Goal: Information Seeking & Learning: Understand process/instructions

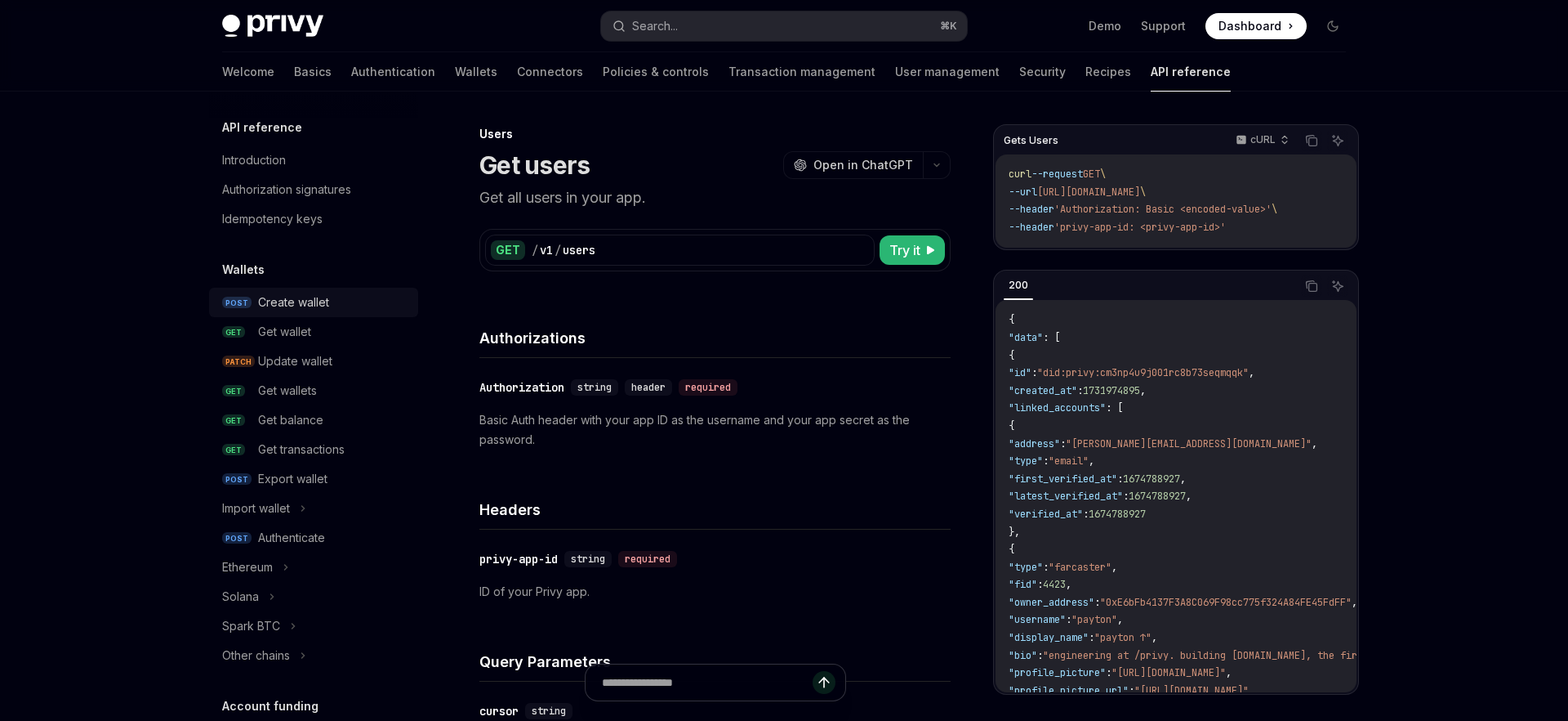
click at [279, 166] on div "Introduction" at bounding box center [254, 160] width 64 height 20
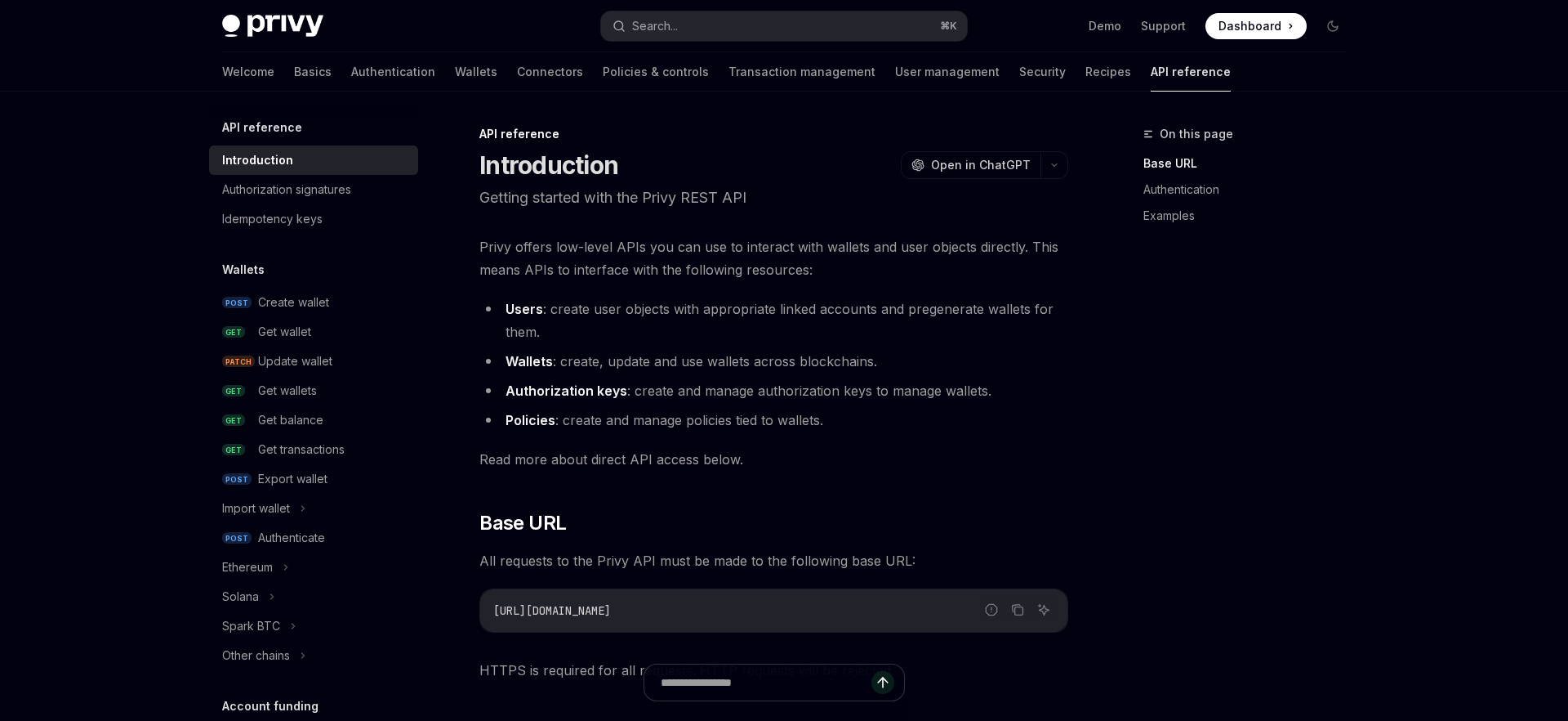
click at [605, 268] on span "Privy offers low-level APIs you can use to interact with wallets and user objec…" at bounding box center [773, 258] width 589 height 46
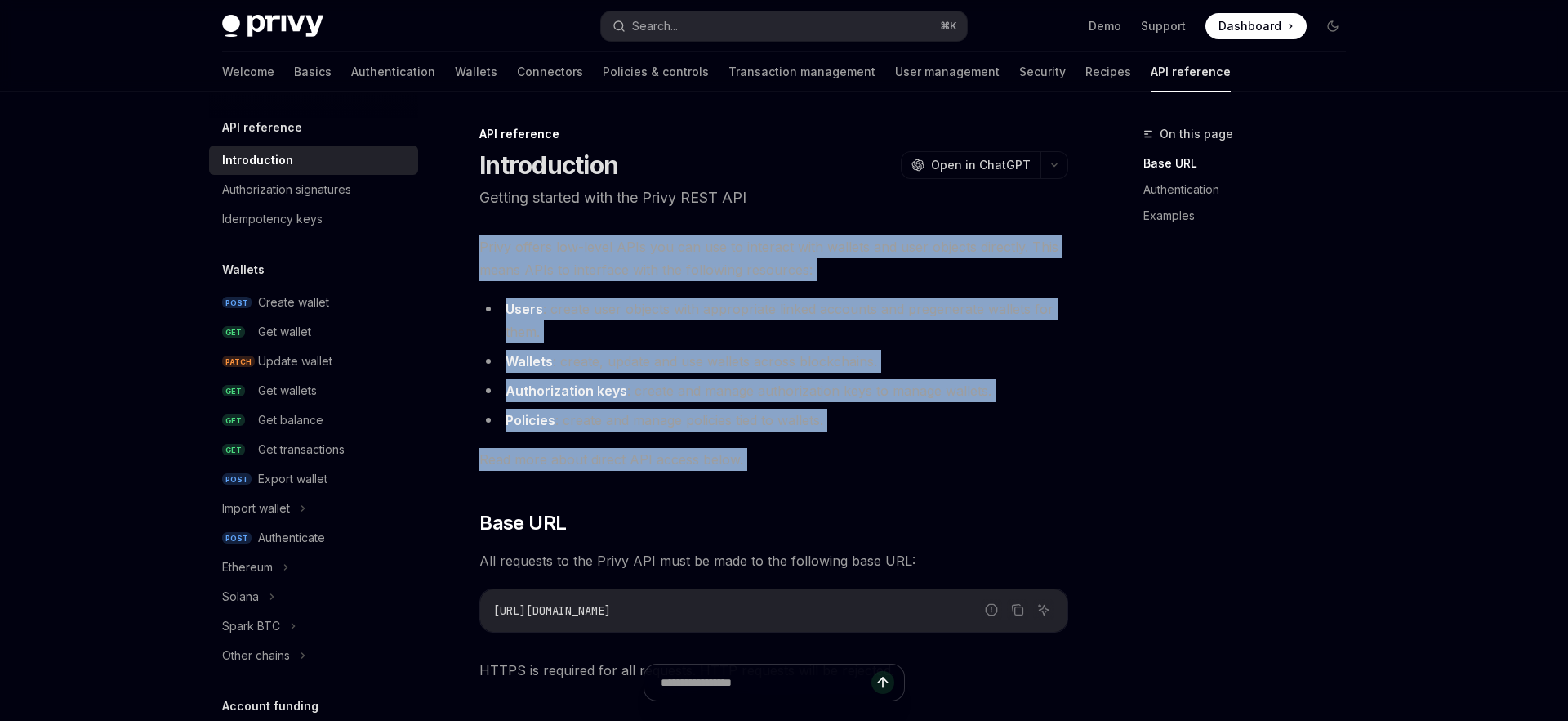
drag, startPoint x: 605, startPoint y: 268, endPoint x: 604, endPoint y: 455, distance: 187.0
click at [604, 455] on span "Read more about direct API access below." at bounding box center [773, 459] width 589 height 23
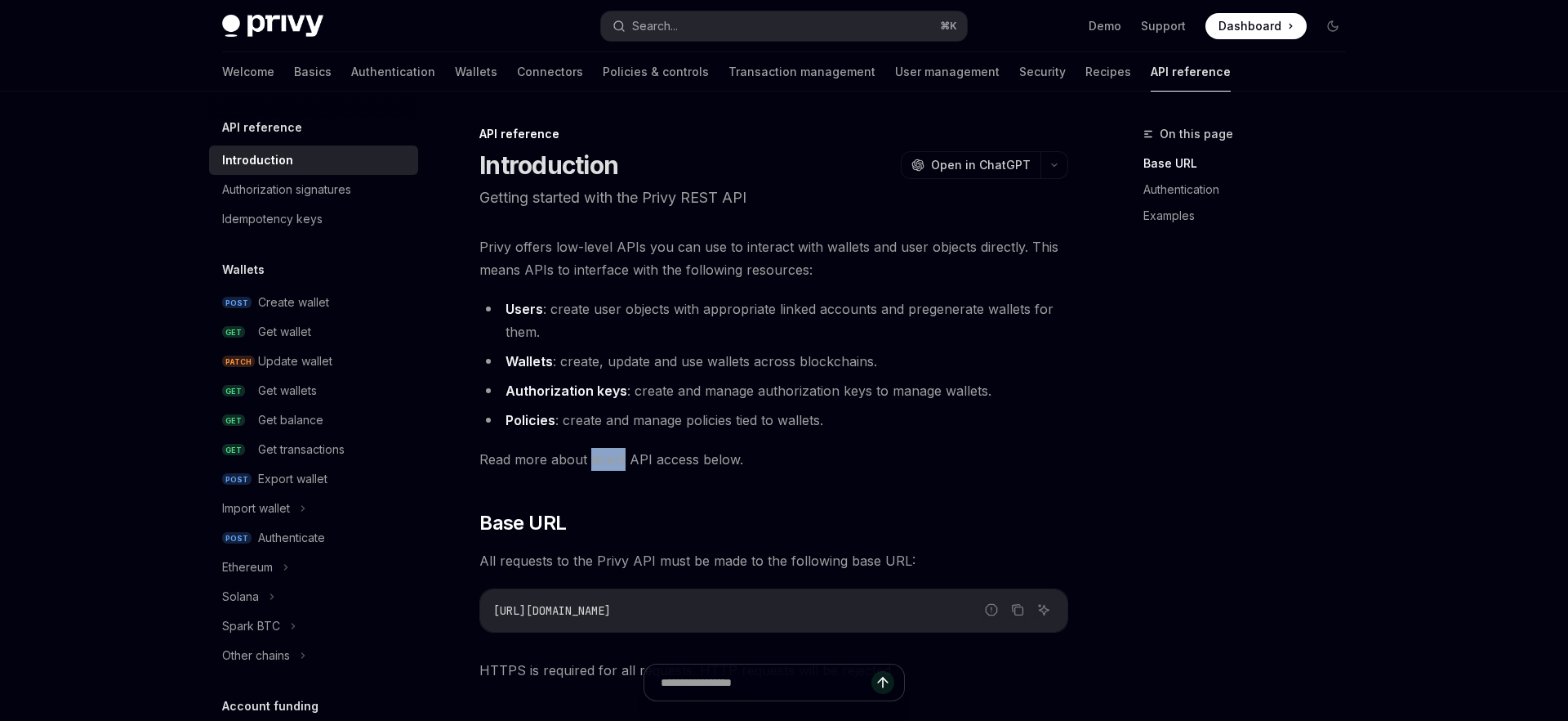
click at [604, 455] on span "Read more about direct API access below." at bounding box center [773, 459] width 589 height 23
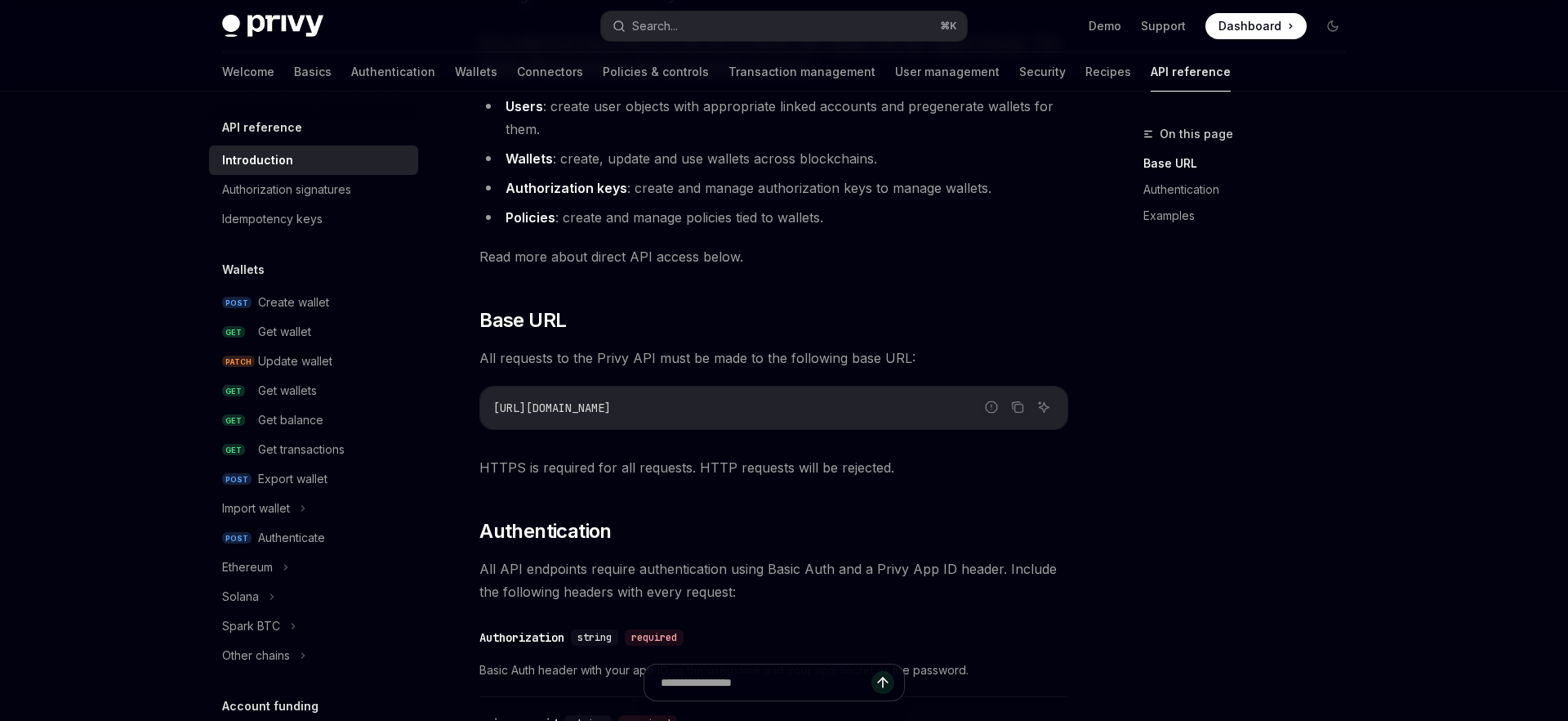
scroll to position [356, 0]
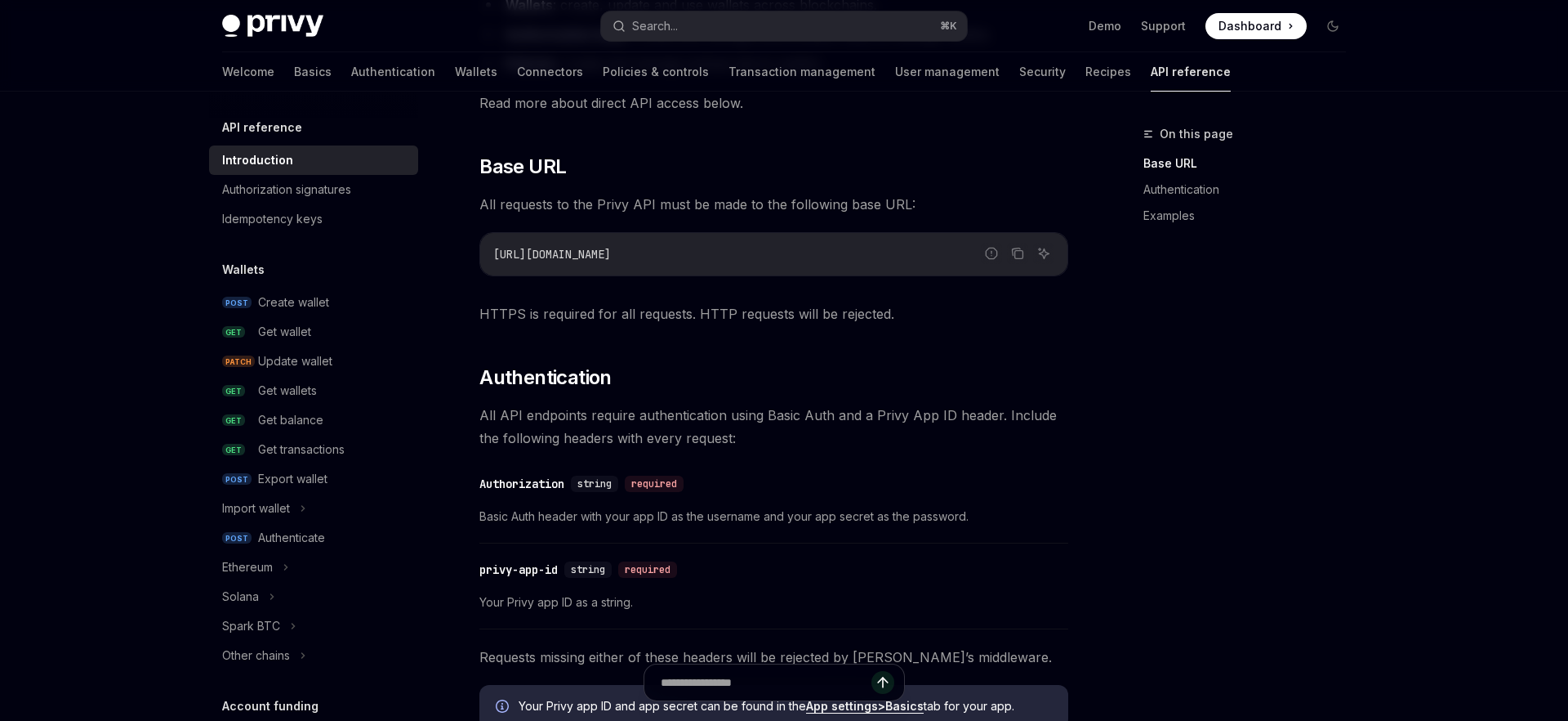
click at [604, 430] on span "All API endpoints require authentication using Basic Auth and a Privy App ID he…" at bounding box center [773, 426] width 589 height 46
click at [635, 430] on span "All API endpoints require authentication using Basic Auth and a Privy App ID he…" at bounding box center [773, 426] width 589 height 46
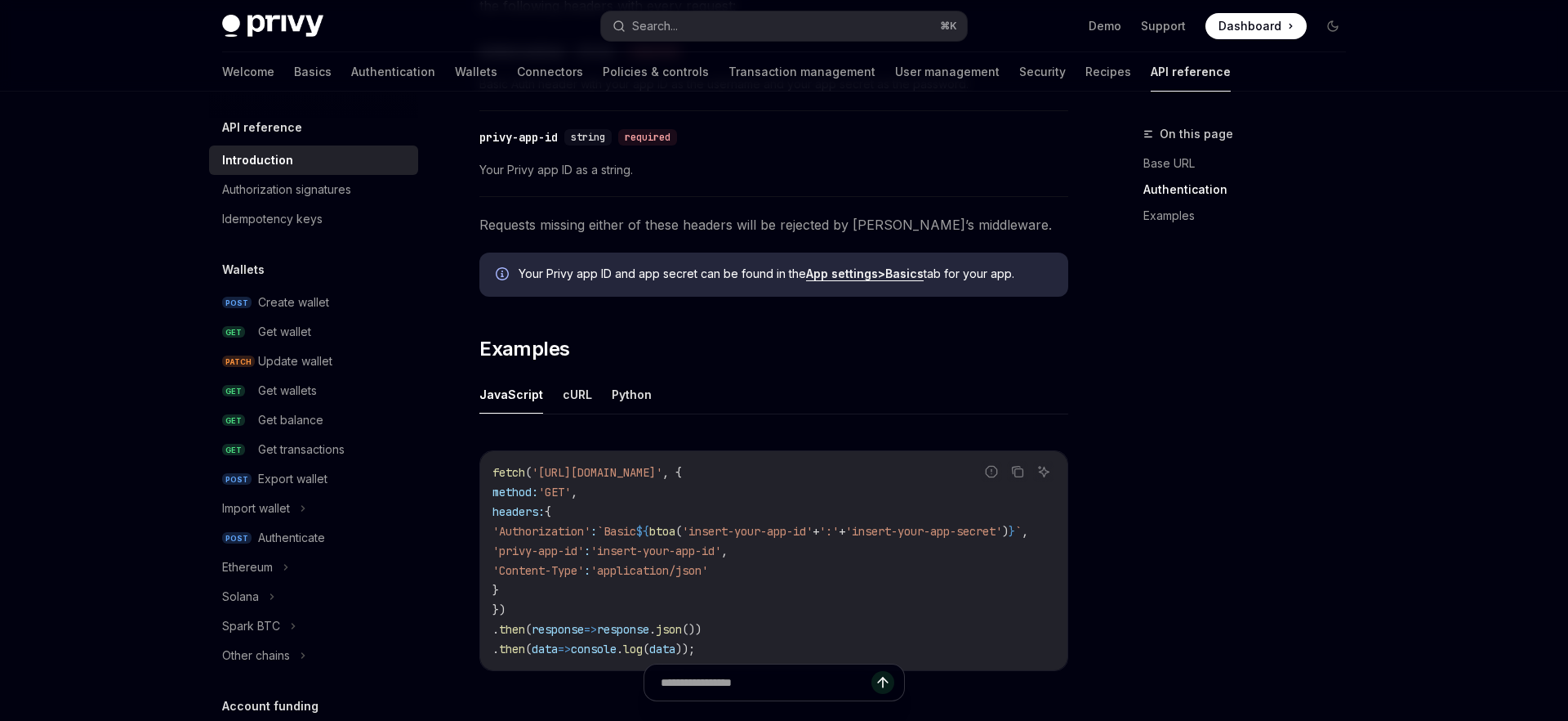
scroll to position [0, 97]
click at [563, 398] on button "cURL" at bounding box center [578, 394] width 29 height 39
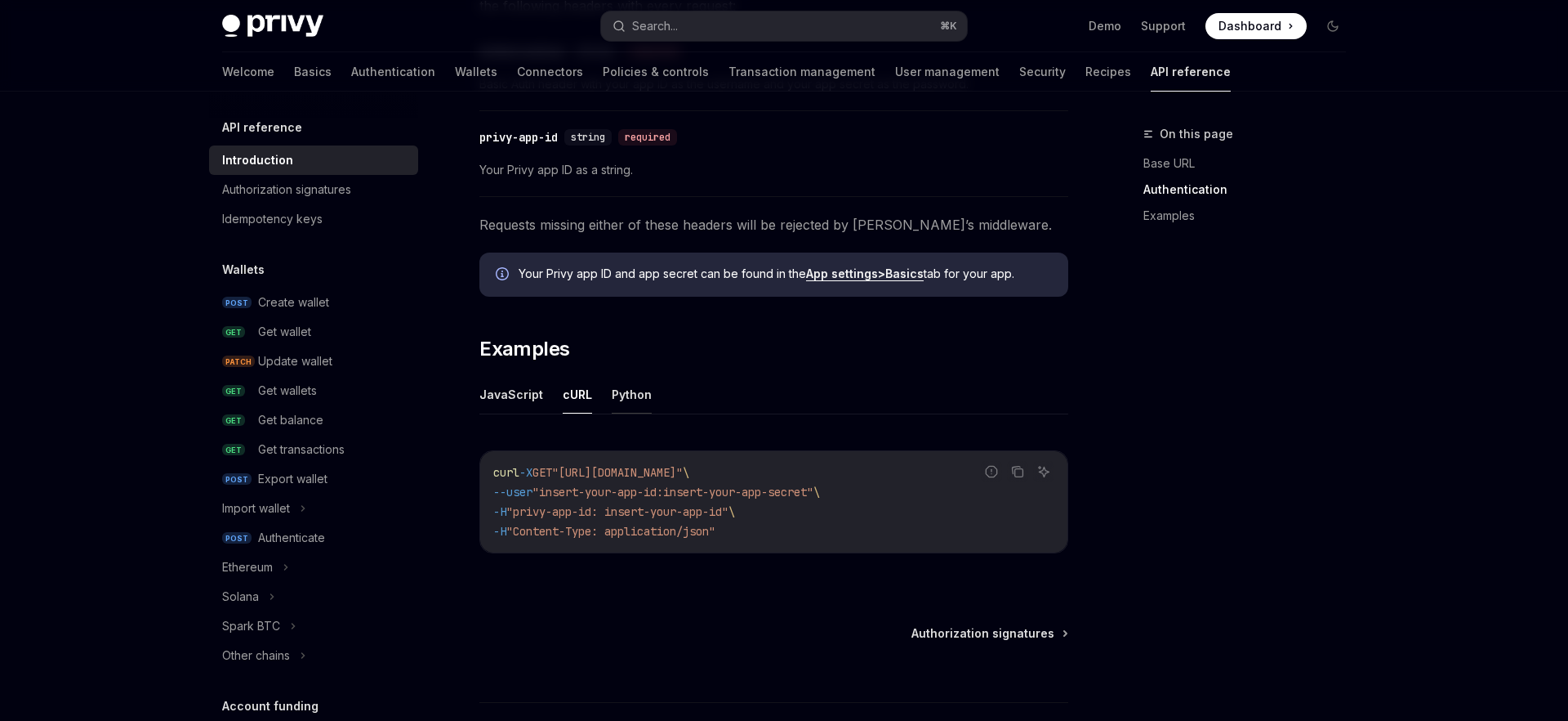
click at [612, 387] on button "Python" at bounding box center [632, 394] width 40 height 39
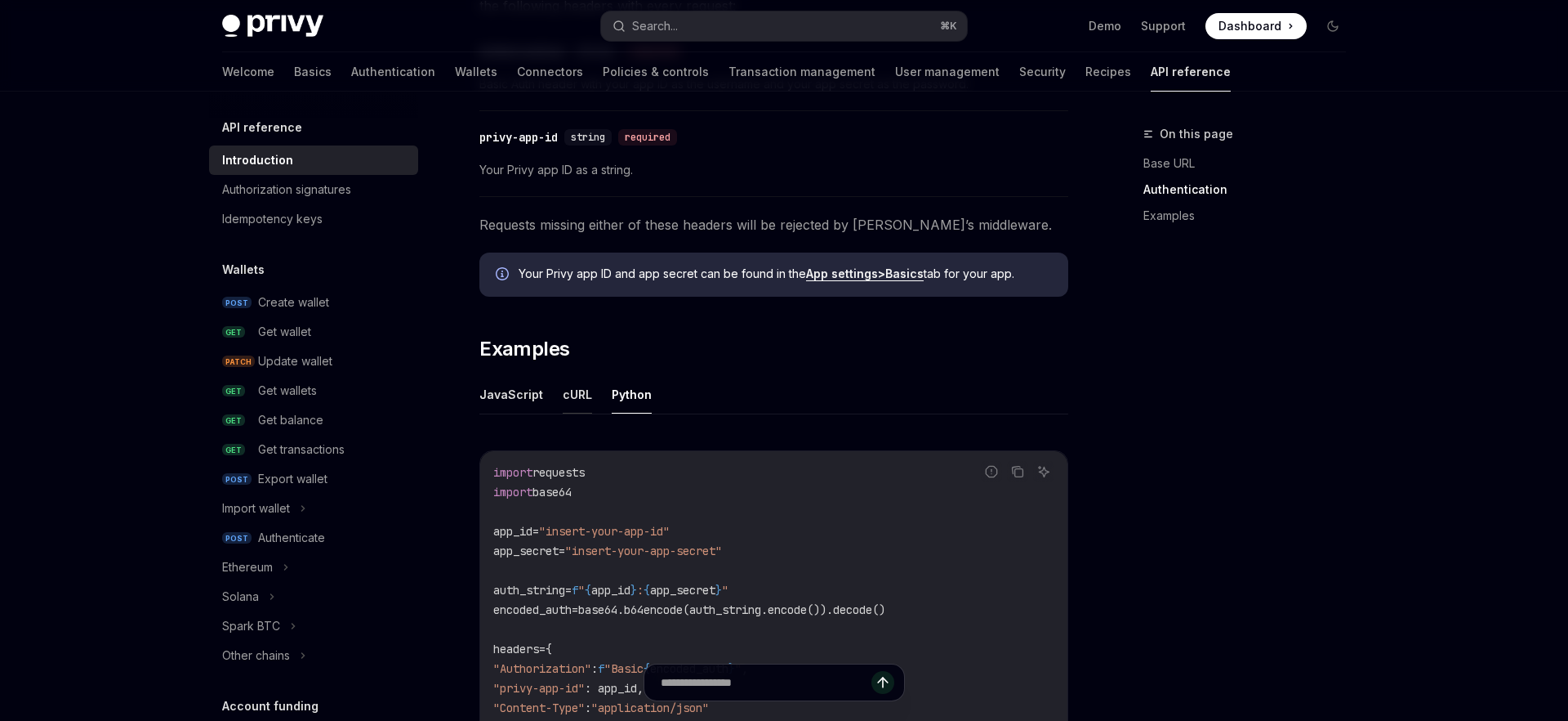
click at [582, 393] on button "cURL" at bounding box center [578, 394] width 29 height 39
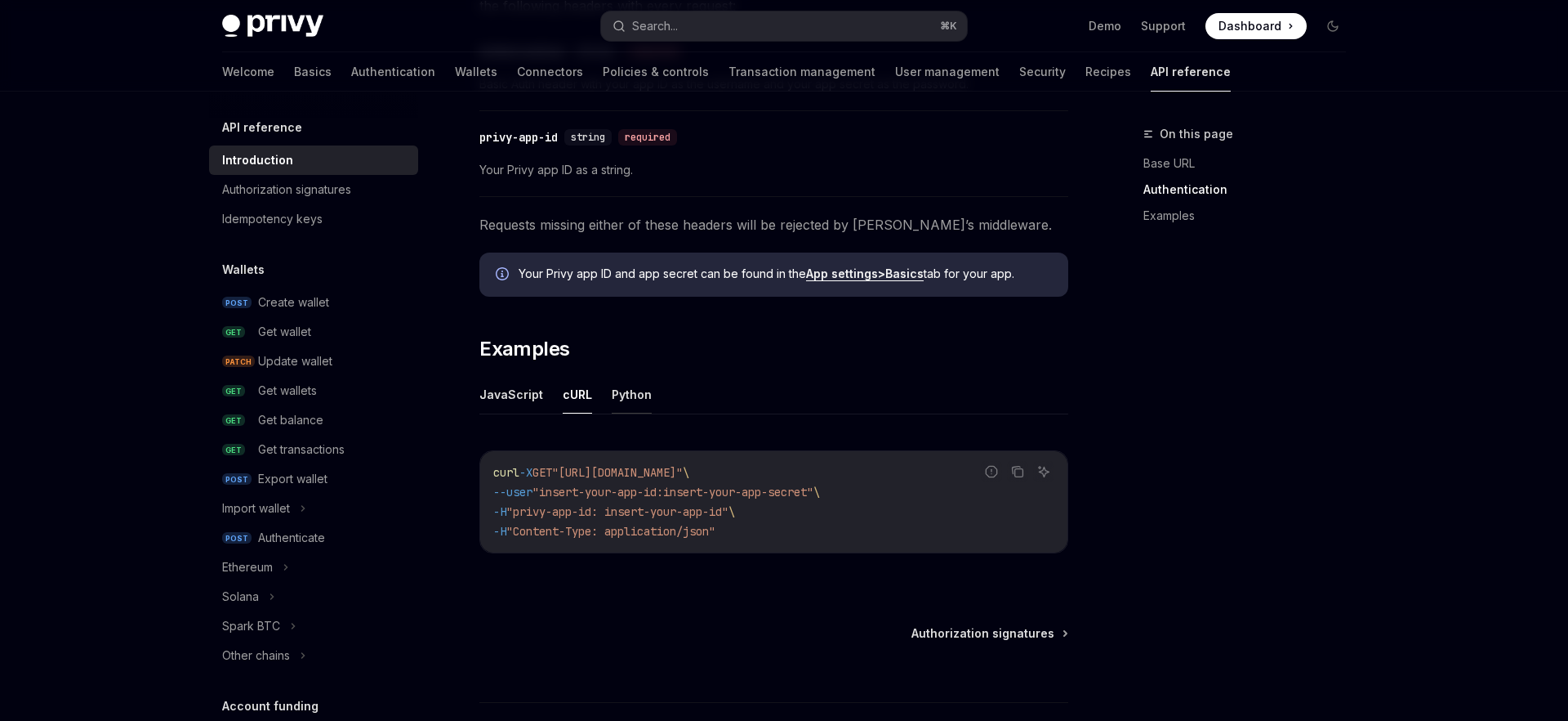
click at [628, 403] on button "Python" at bounding box center [632, 394] width 40 height 39
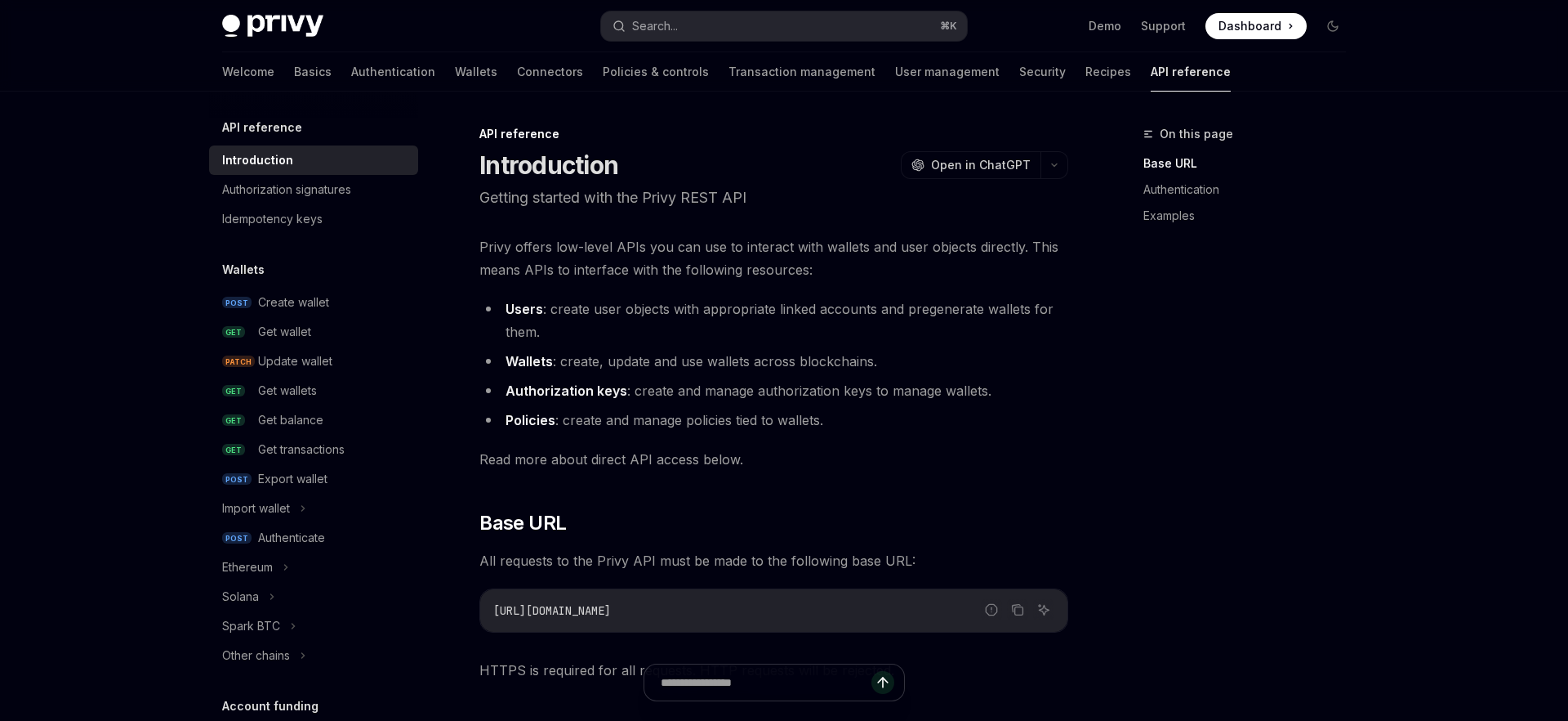
click at [324, 160] on div "Introduction" at bounding box center [315, 160] width 186 height 20
click at [340, 201] on link "Authorization signatures" at bounding box center [314, 190] width 209 height 29
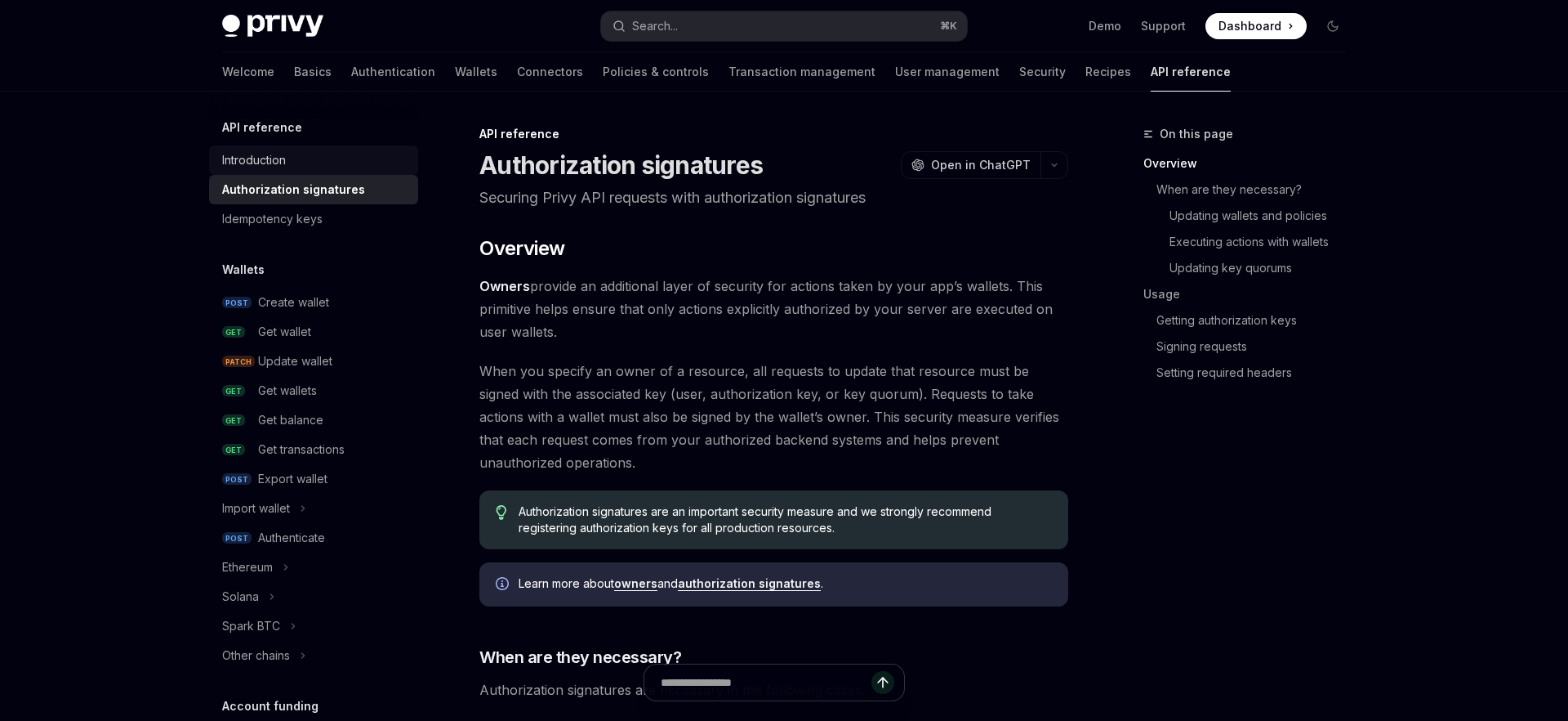
click at [336, 163] on div "Introduction" at bounding box center [315, 160] width 186 height 20
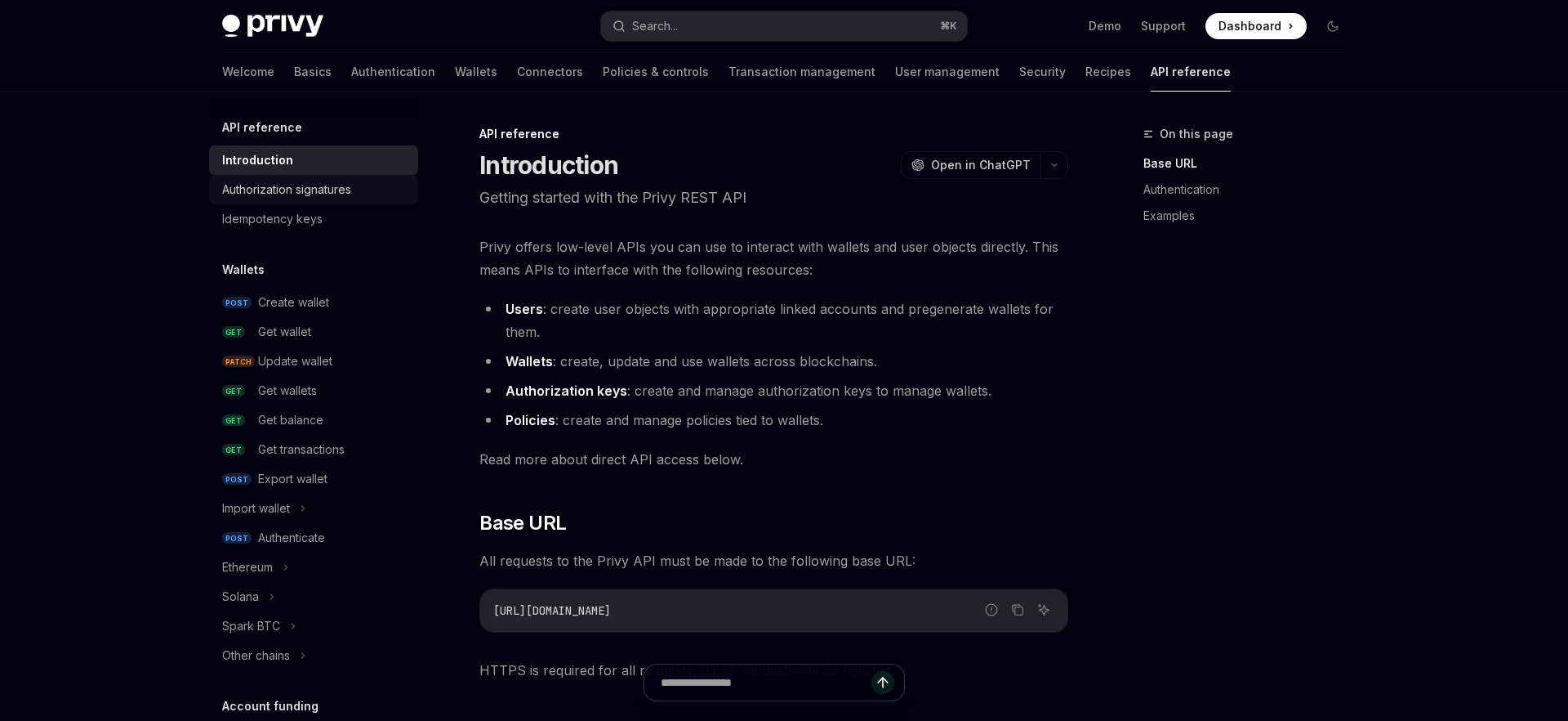
click at [331, 197] on div "Authorization signatures" at bounding box center [287, 189] width 129 height 20
type textarea "*"
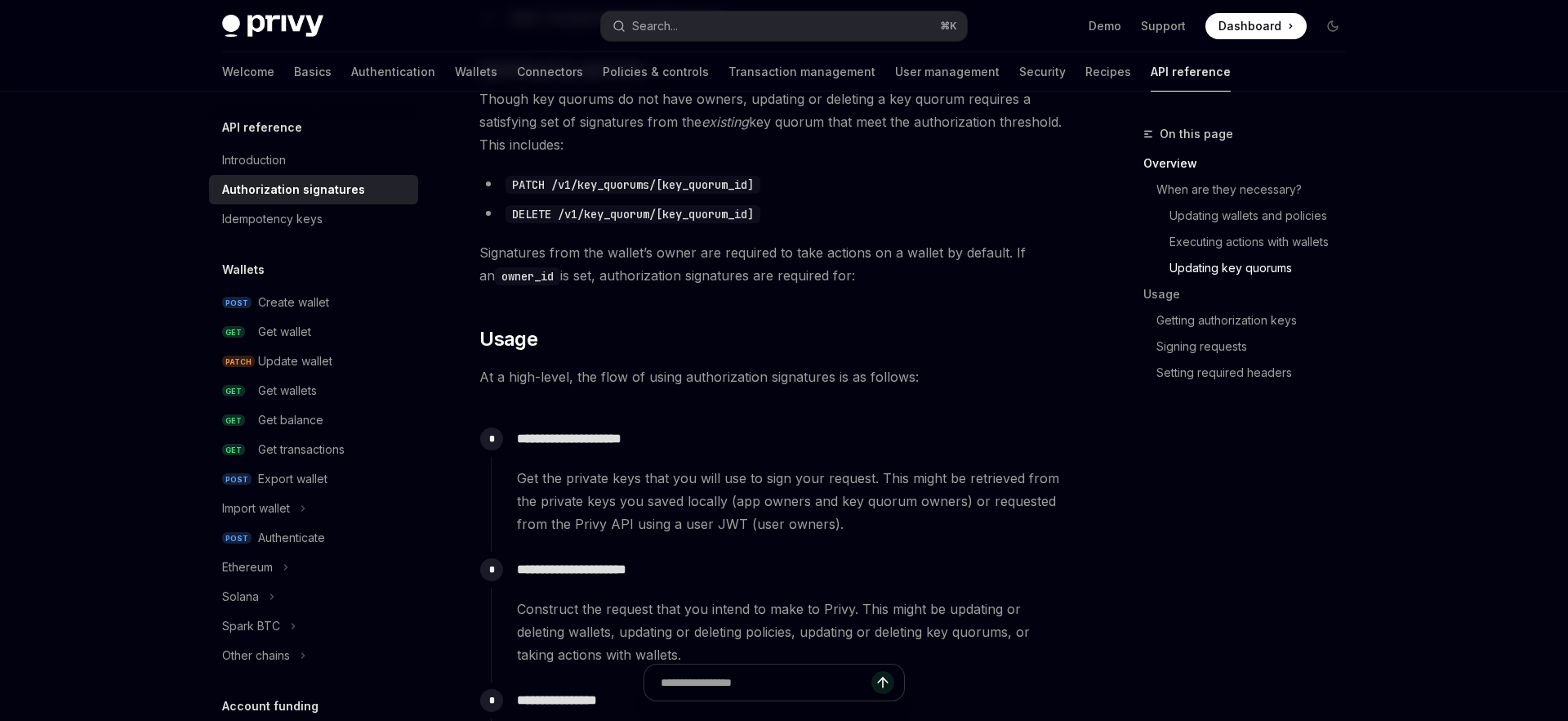
scroll to position [1237, 0]
click at [1330, 33] on button "Toggle dark mode" at bounding box center [1333, 26] width 26 height 26
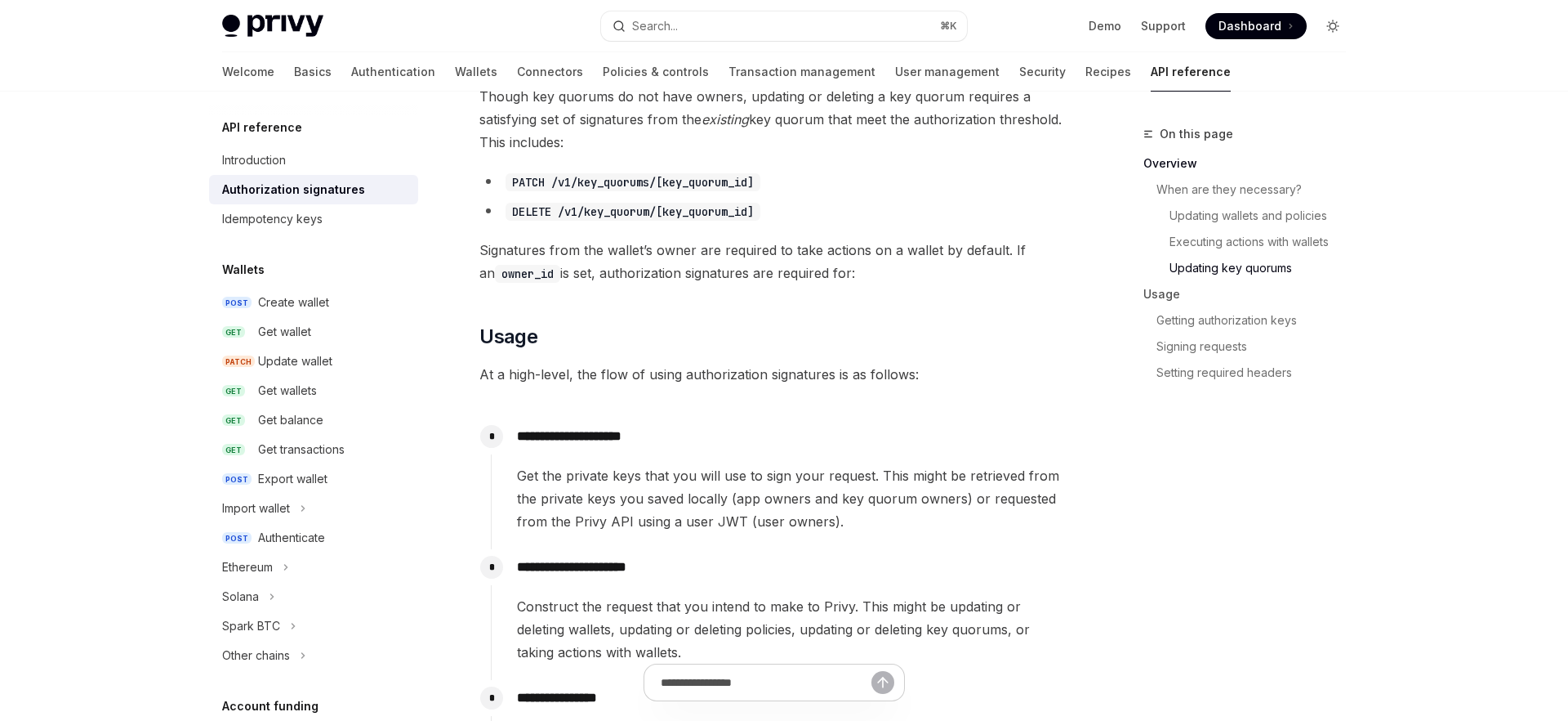
click at [1330, 33] on button "Toggle dark mode" at bounding box center [1333, 26] width 26 height 26
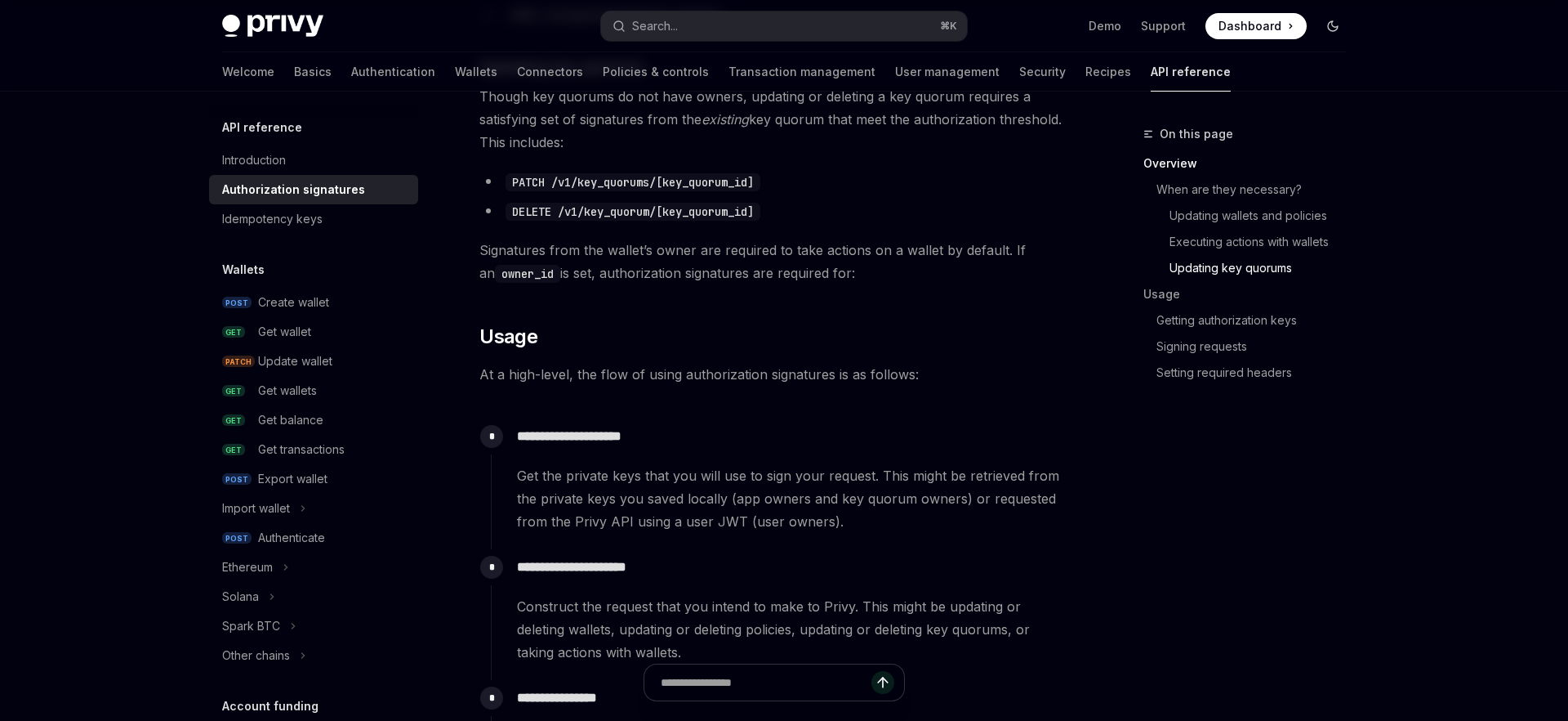
click at [1336, 23] on icon "Toggle dark mode" at bounding box center [1333, 26] width 13 height 13
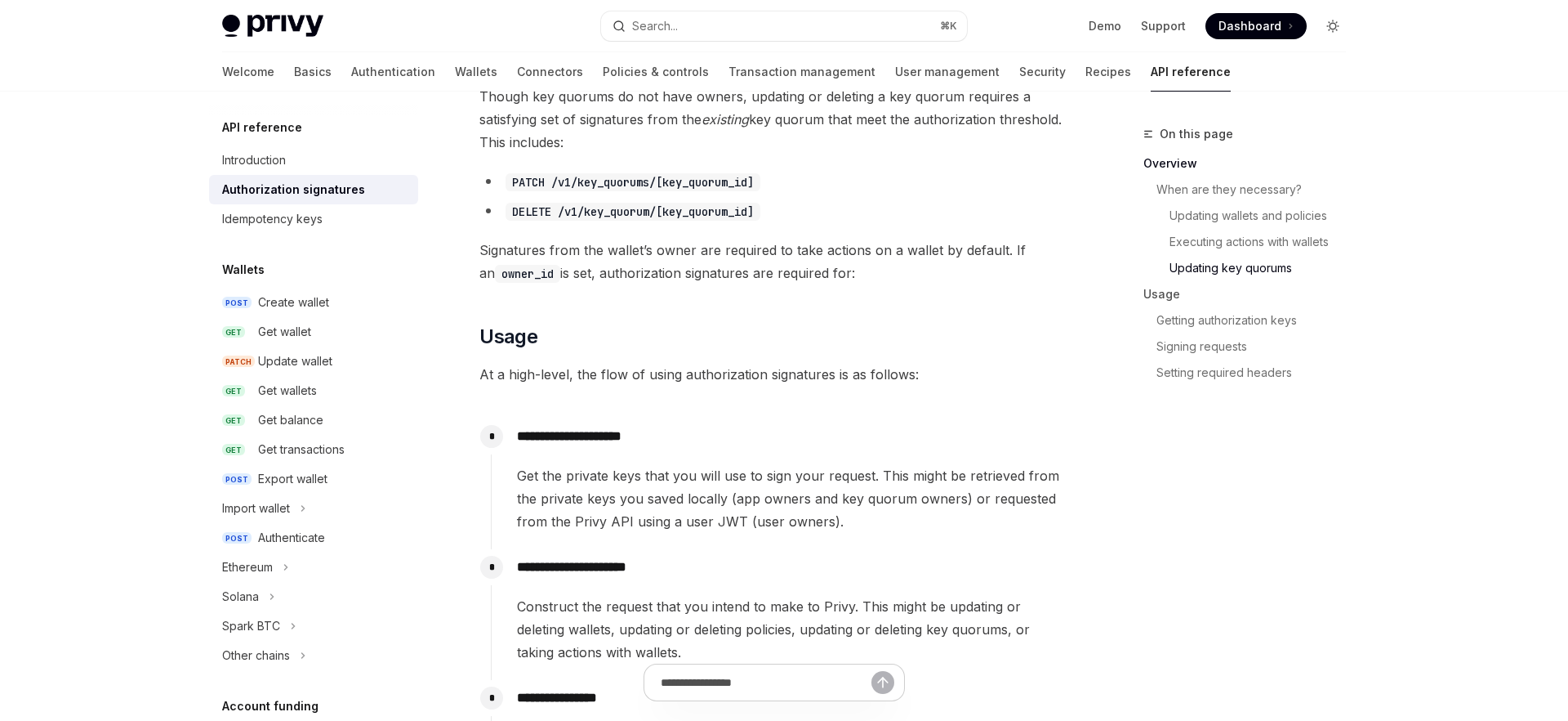
click at [1336, 25] on icon "Toggle dark mode" at bounding box center [1333, 27] width 7 height 7
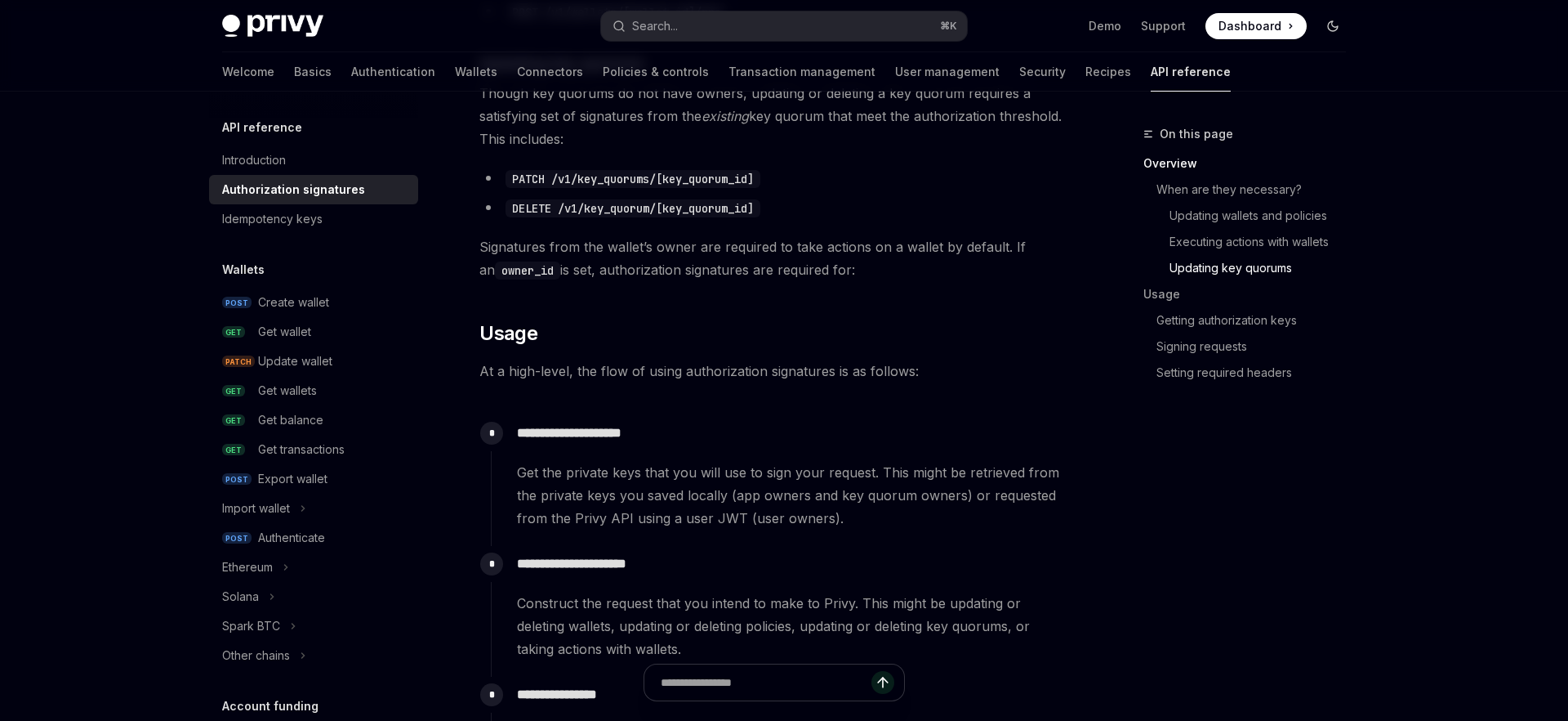
scroll to position [1237, 0]
click at [1039, 592] on div "**********" at bounding box center [779, 606] width 578 height 115
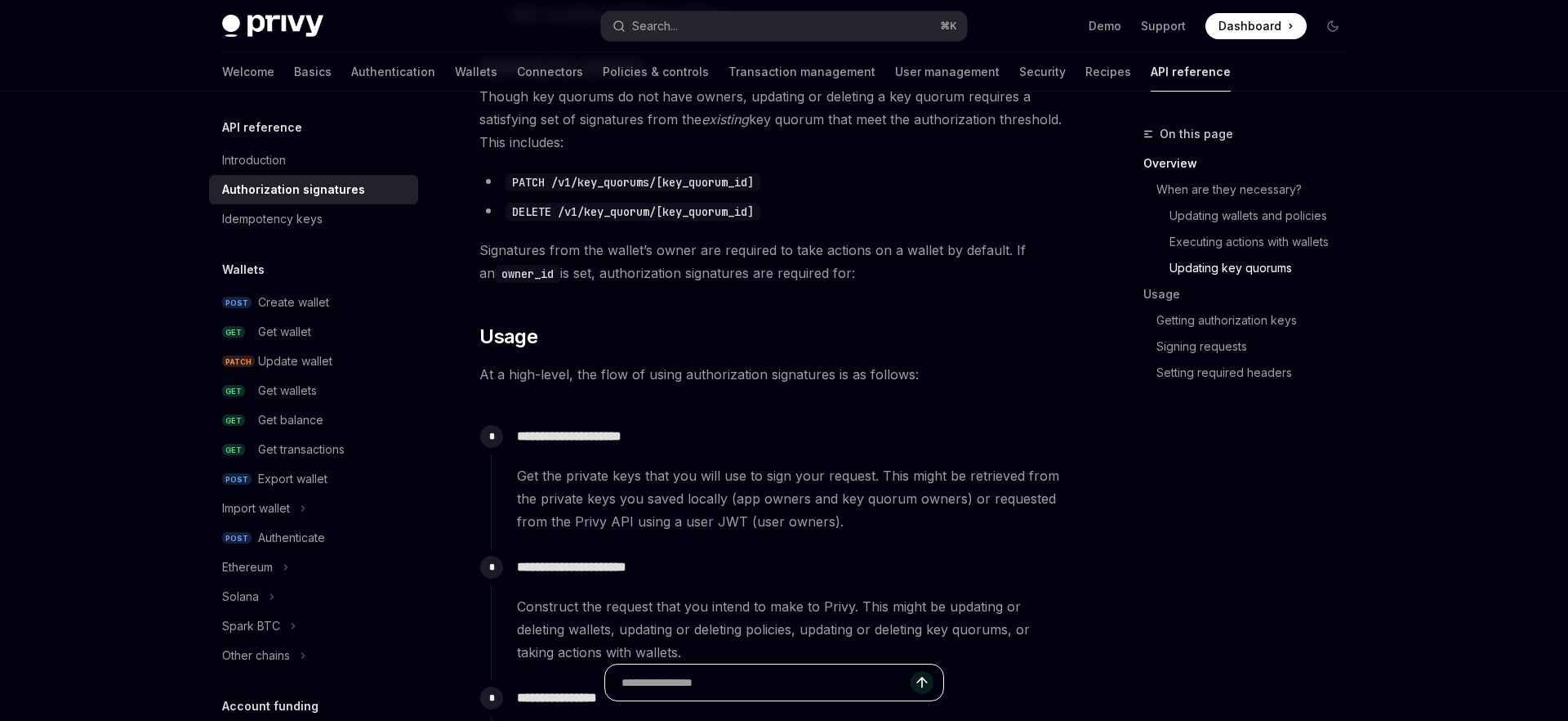
click at [759, 677] on input "text" at bounding box center [765, 682] width 289 height 36
click at [1078, 465] on div "On this page Overview When are they necessary? Updating wallets and policies Ex…" at bounding box center [784, 528] width 1150 height 3347
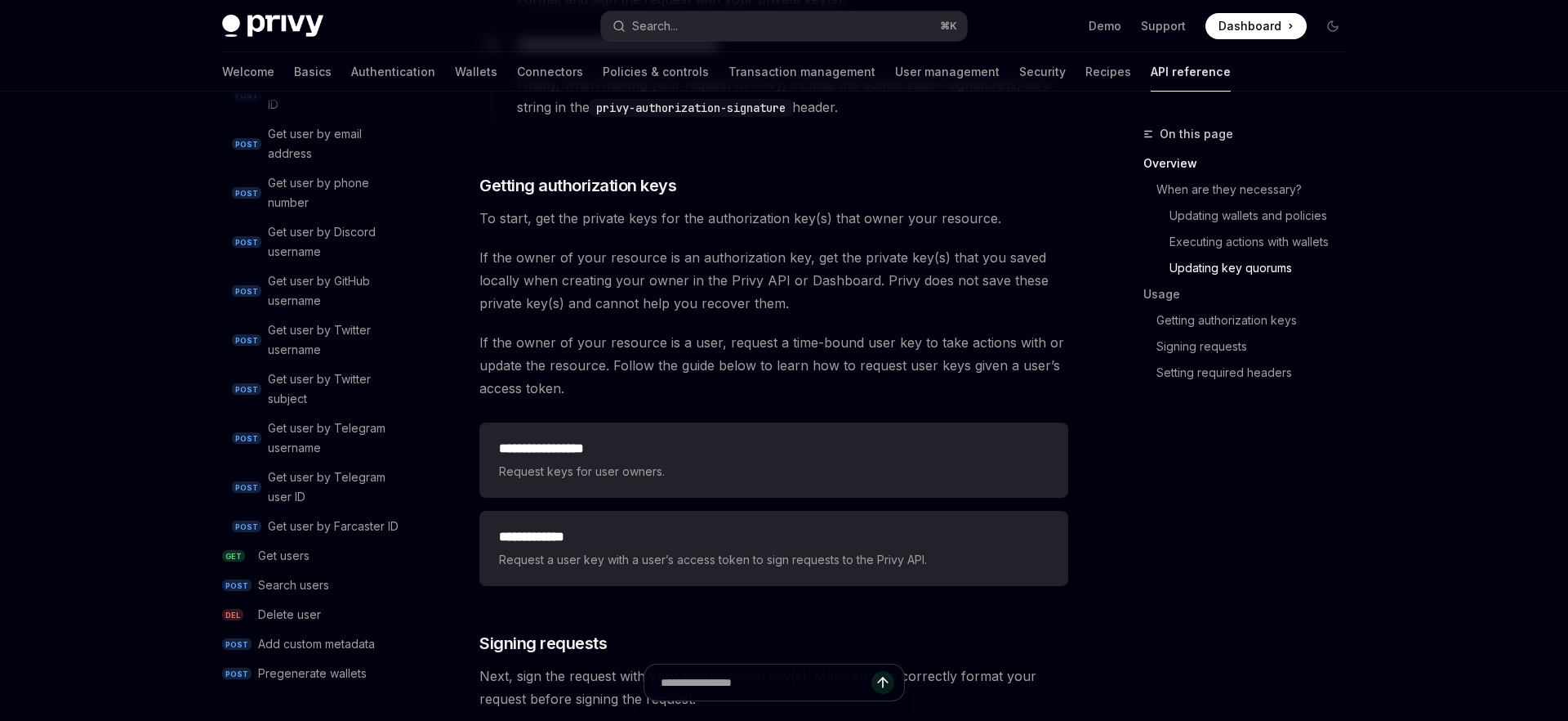
scroll to position [2718, 0]
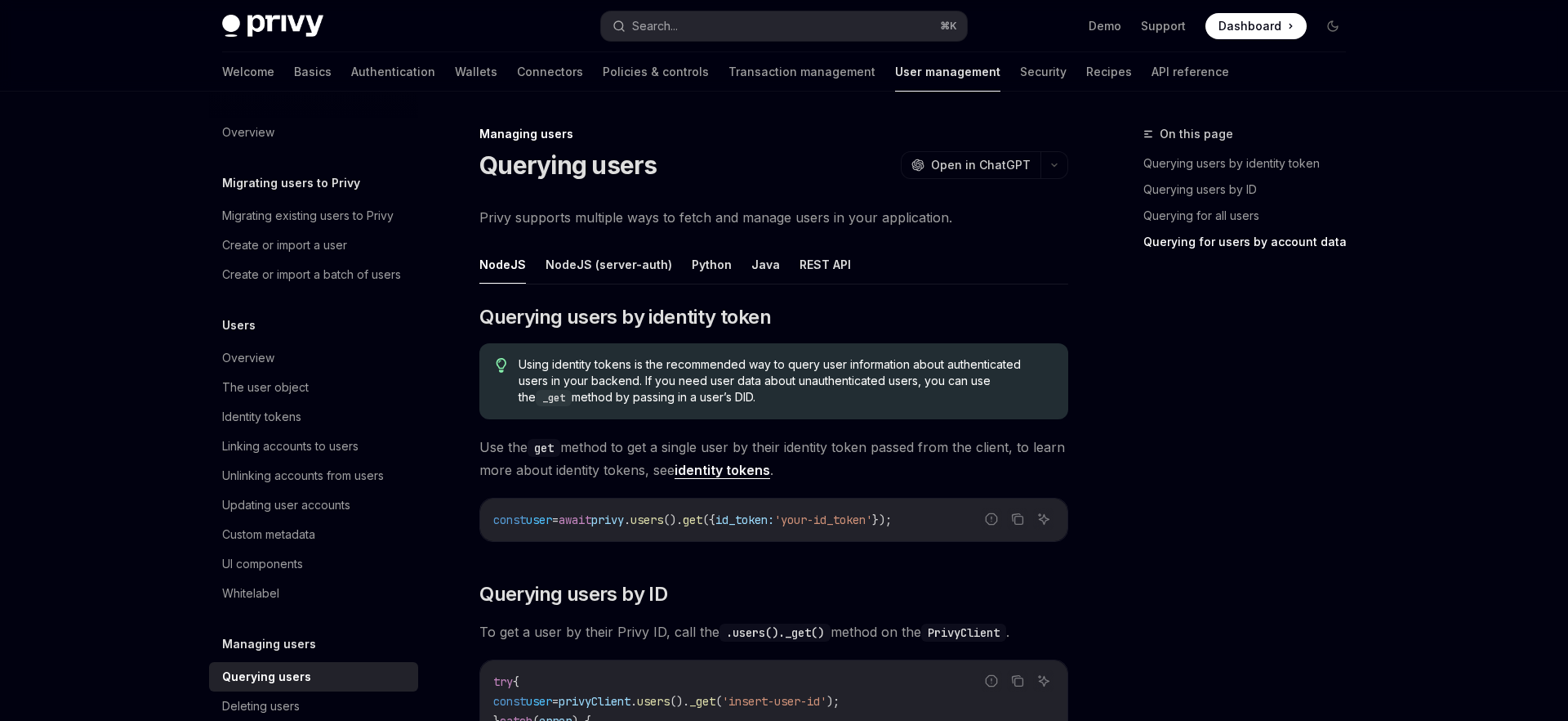
scroll to position [1641, 0]
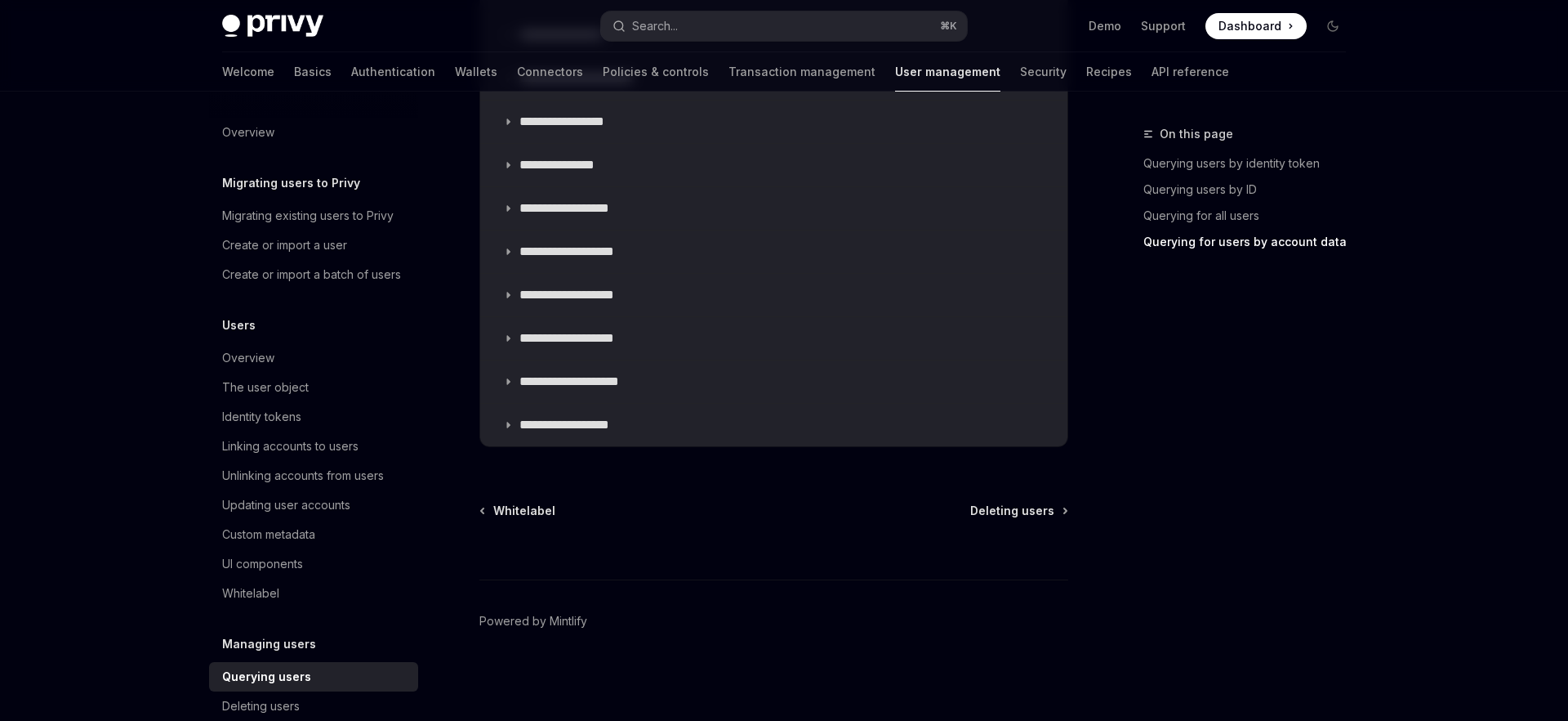
type textarea "*"
